Goal: Information Seeking & Learning: Learn about a topic

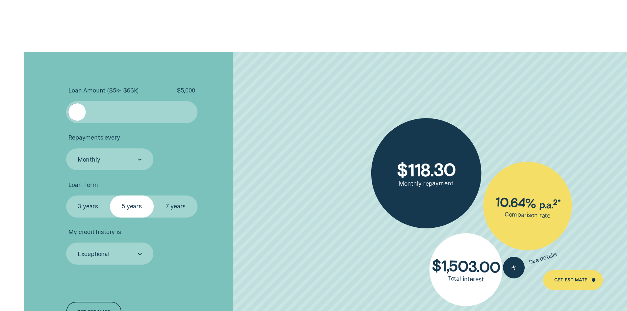
scroll to position [1482, 0]
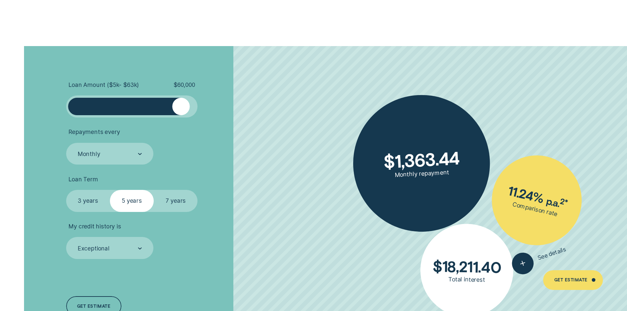
drag, startPoint x: 76, startPoint y: 104, endPoint x: 181, endPoint y: 114, distance: 105.2
click at [181, 114] on div at bounding box center [180, 106] width 17 height 17
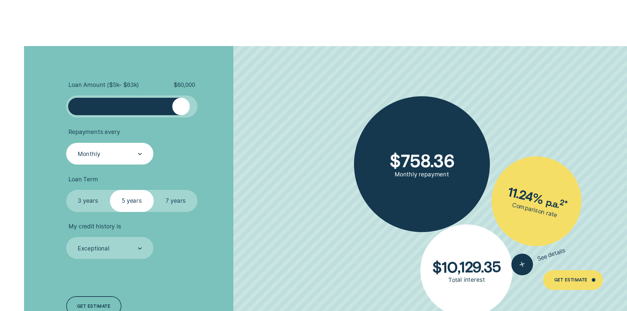
click at [104, 163] on div "Monthly" at bounding box center [110, 154] width 88 height 22
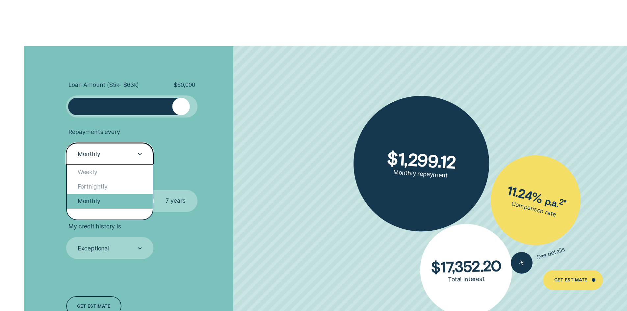
click at [95, 195] on div "Monthly" at bounding box center [110, 201] width 86 height 14
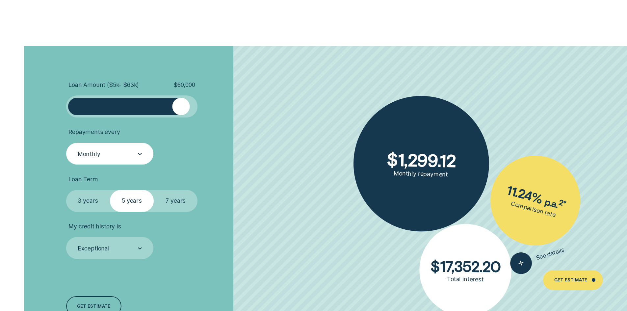
click at [175, 202] on label "7 years" at bounding box center [176, 201] width 44 height 22
click at [154, 190] on input "7 years" at bounding box center [154, 190] width 0 height 0
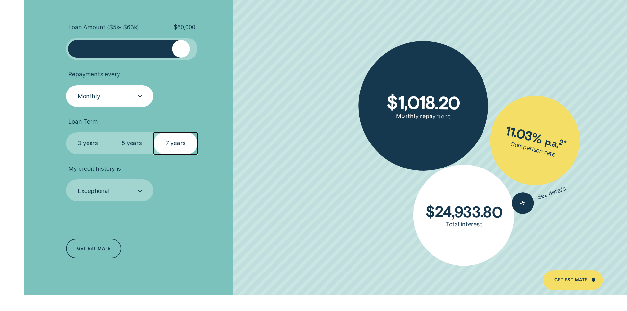
scroll to position [1548, 0]
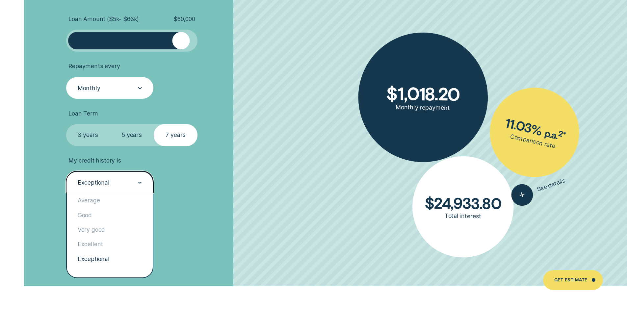
click at [113, 183] on div "Exceptional" at bounding box center [109, 182] width 65 height 8
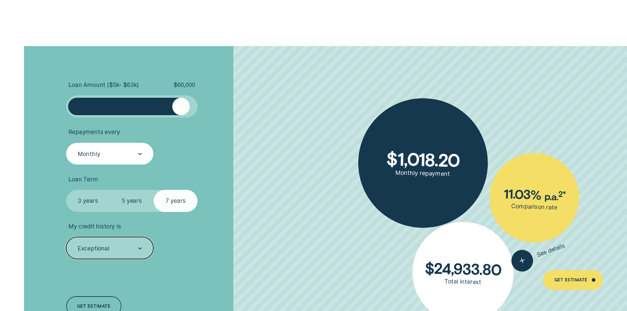
scroll to position [1515, 0]
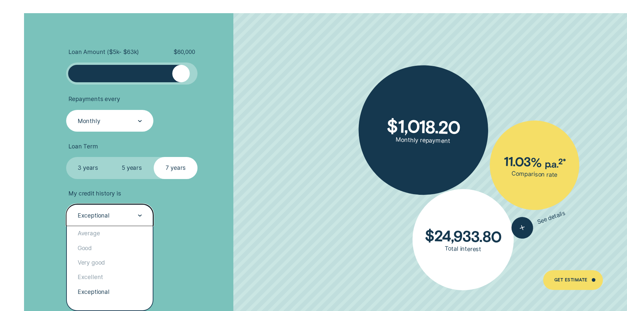
click at [102, 222] on div "Exceptional" at bounding box center [110, 215] width 88 height 22
click at [94, 274] on div "Excellent" at bounding box center [110, 277] width 86 height 14
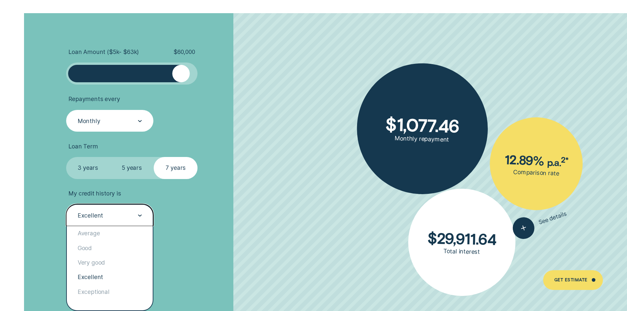
click at [102, 215] on div "Excellent" at bounding box center [90, 215] width 25 height 7
click at [87, 292] on div "Exceptional" at bounding box center [110, 292] width 86 height 14
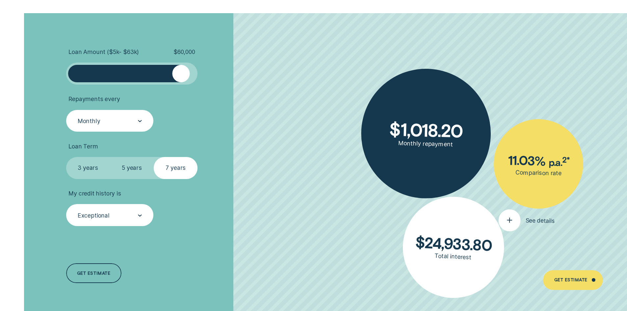
click at [505, 222] on icon "button" at bounding box center [509, 220] width 11 height 10
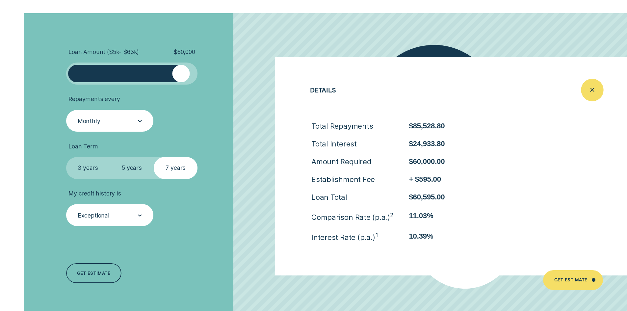
click at [593, 85] on div "Close loan details" at bounding box center [592, 90] width 22 height 22
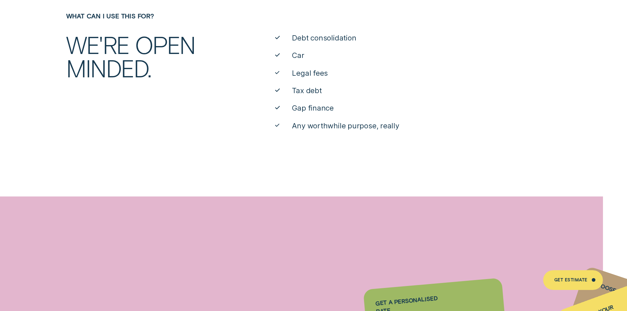
scroll to position [329, 0]
